Goal: Task Accomplishment & Management: Use online tool/utility

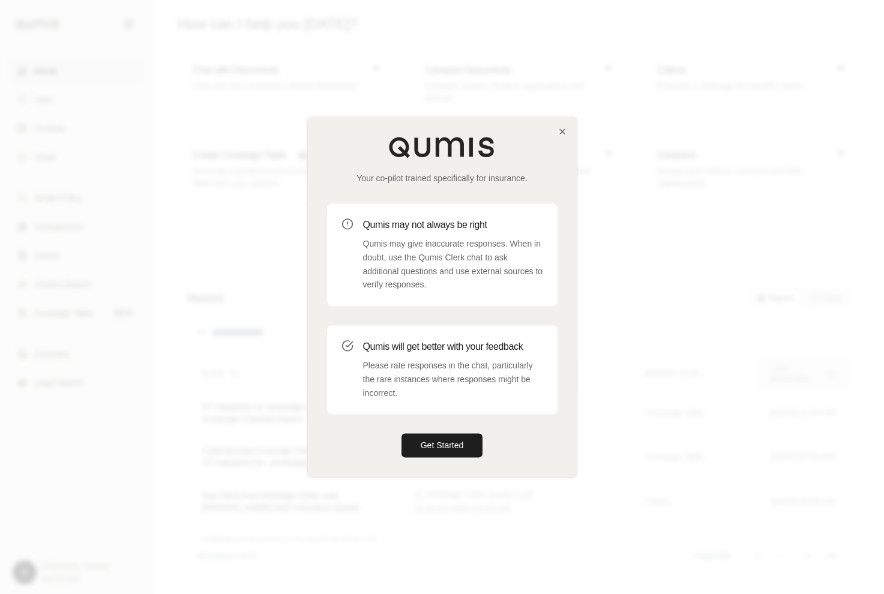
click at [556, 131] on div "Your co-pilot trained specifically for insurance. Qumis may not always be right…" at bounding box center [442, 297] width 269 height 360
click at [563, 133] on icon "button" at bounding box center [562, 131] width 5 height 5
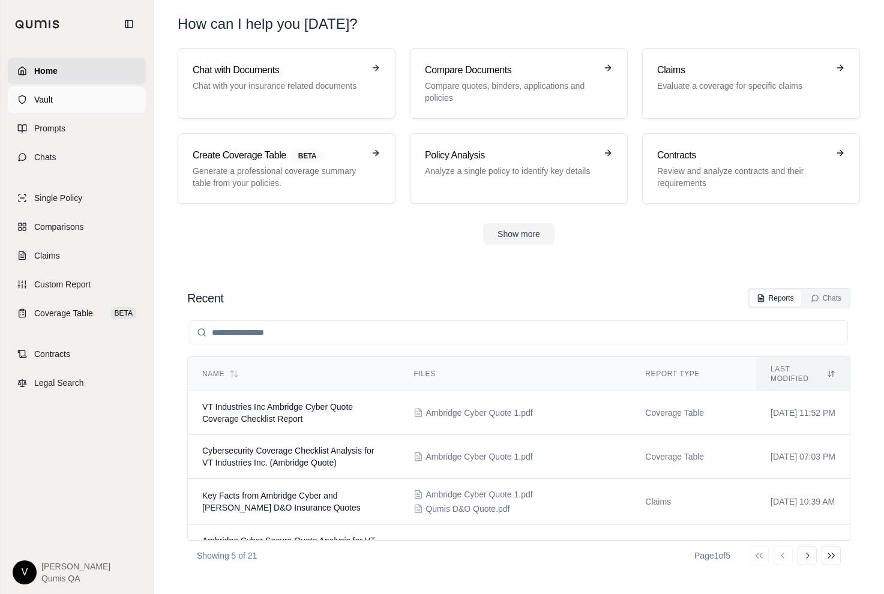
click at [66, 99] on link "Vault" at bounding box center [77, 99] width 138 height 26
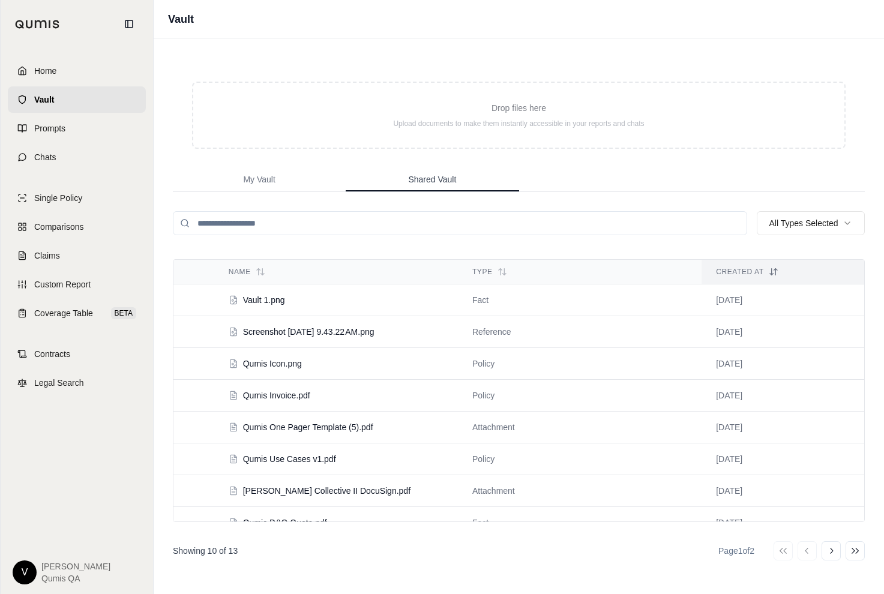
click at [429, 182] on span "Shared Vault" at bounding box center [432, 179] width 48 height 12
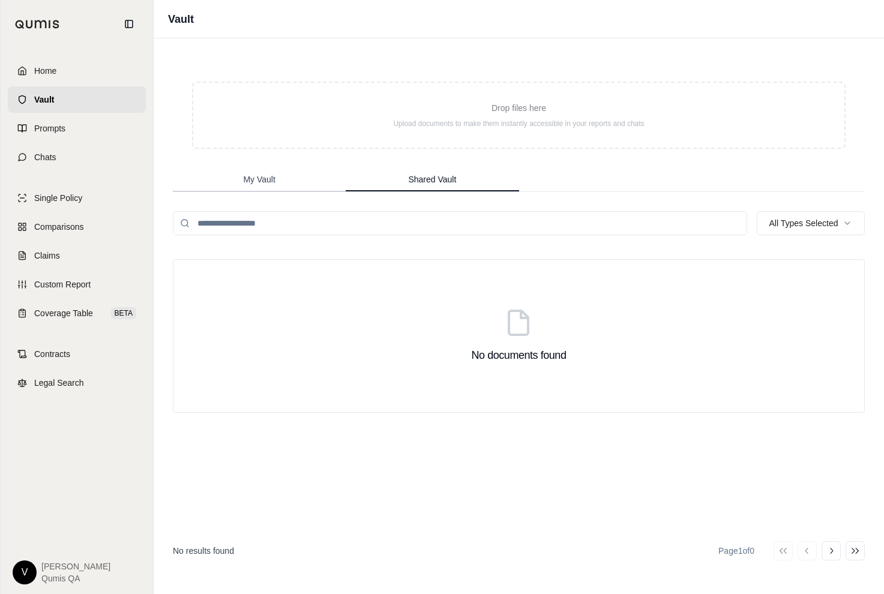
click at [276, 180] on button "My Vault" at bounding box center [259, 180] width 173 height 24
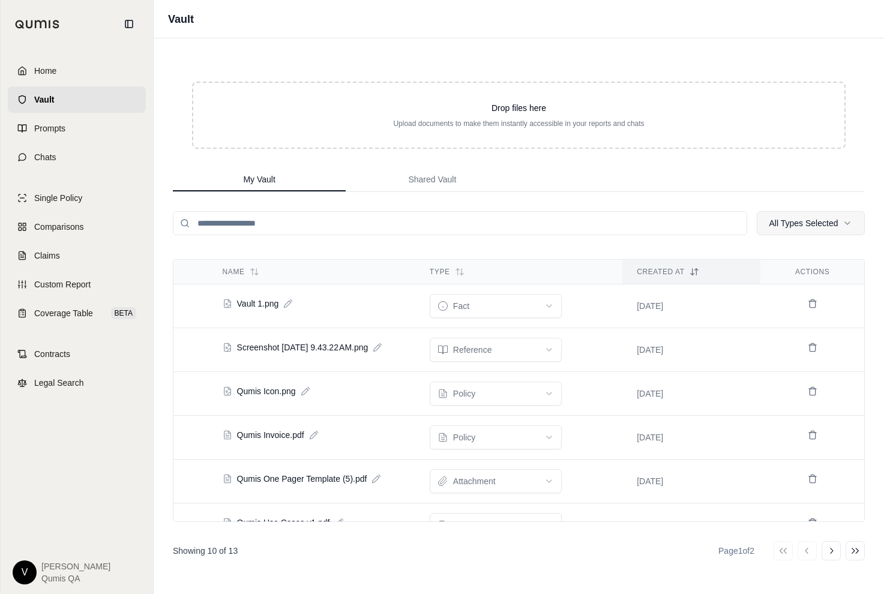
click at [819, 227] on html "Home Vault Prompts Chats Single Policy Comparisons Claims Custom Report Coverag…" at bounding box center [442, 297] width 884 height 594
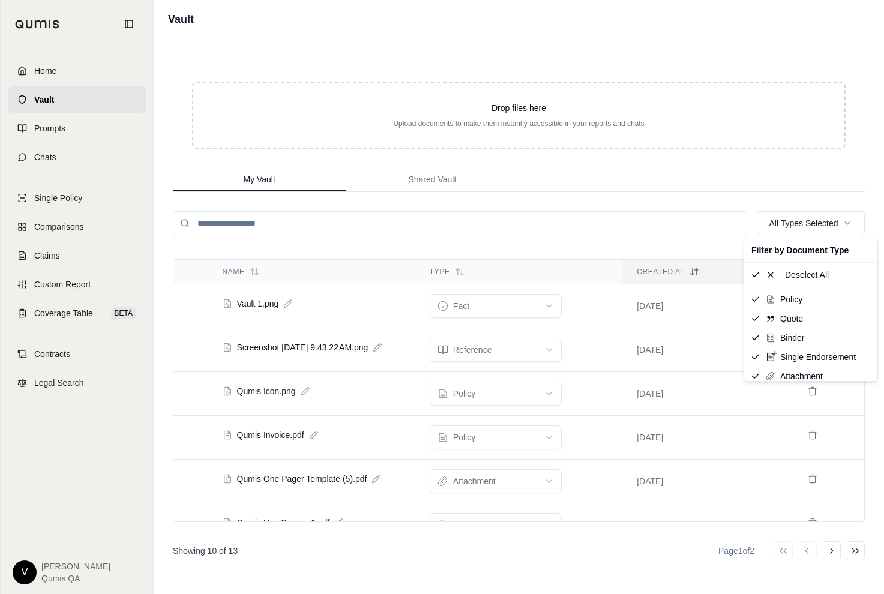
click at [819, 225] on html "Home Vault Prompts Chats Single Policy Comparisons Claims Custom Report Coverag…" at bounding box center [442, 297] width 884 height 594
click at [483, 355] on html "Home Vault Prompts Chats Single Policy Comparisons Claims Custom Report Coverag…" at bounding box center [442, 297] width 884 height 594
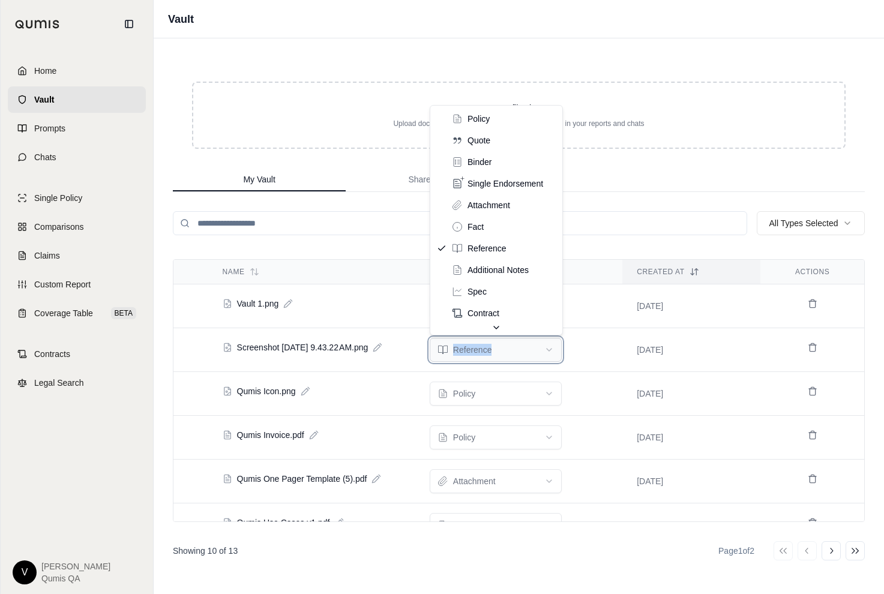
click at [483, 355] on html "Home Vault Prompts Chats Single Policy Comparisons Claims Custom Report Coverag…" at bounding box center [442, 297] width 884 height 594
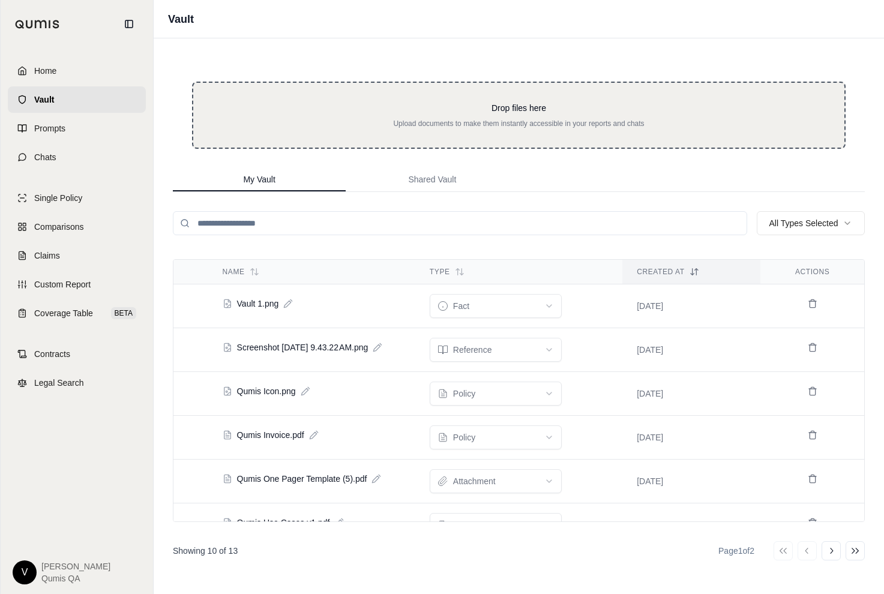
click at [509, 97] on div "Drop files here Upload documents to make them instantly accessible in your repo…" at bounding box center [519, 115] width 654 height 67
type input "**********"
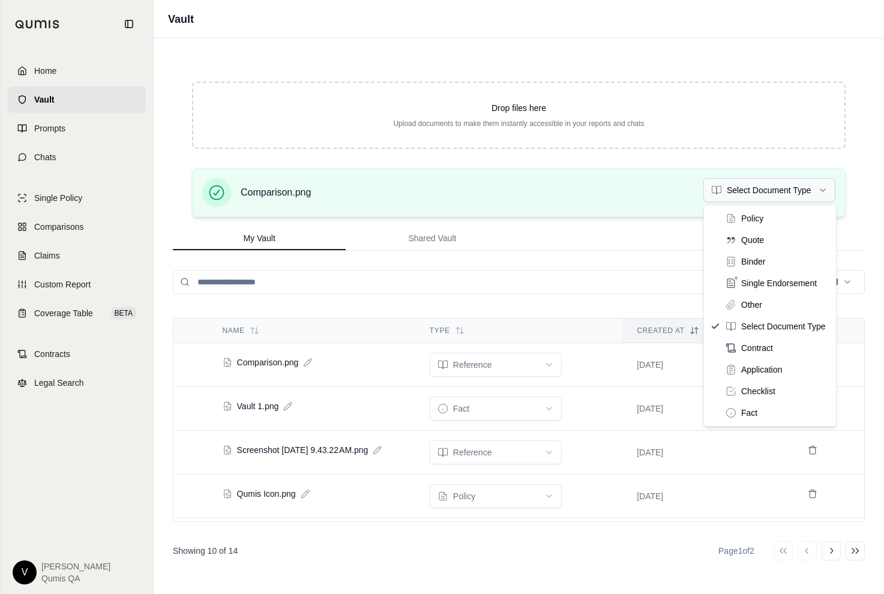
click at [791, 197] on html "Home Vault Prompts Chats Single Policy Comparisons Claims Custom Report Coverag…" at bounding box center [442, 297] width 884 height 594
